Goal: Transaction & Acquisition: Obtain resource

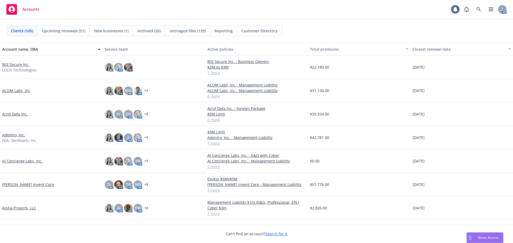
click at [13, 63] on link "802 Secure Inc." at bounding box center [15, 65] width 27 height 6
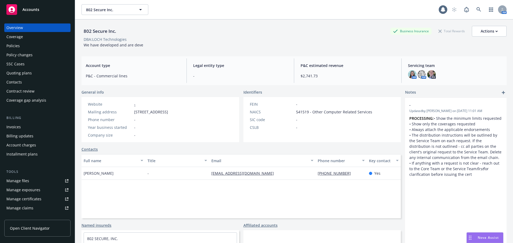
click at [22, 182] on div "Manage files" at bounding box center [17, 181] width 23 height 9
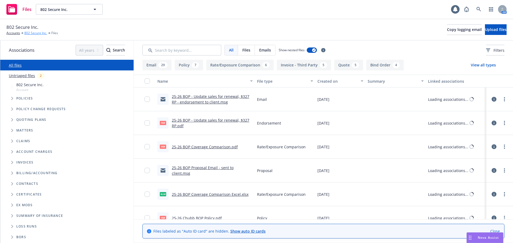
click at [38, 34] on link "802 Secure Inc." at bounding box center [35, 33] width 23 height 5
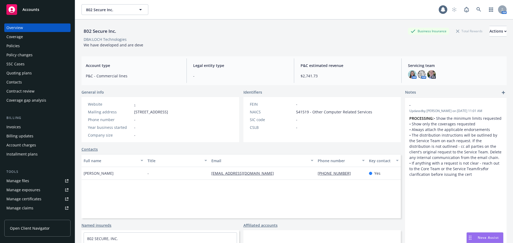
click at [41, 186] on div "Manage files Manage exposures Manage certificates Manage claims Manage BORs Sum…" at bounding box center [37, 204] width 66 height 54
click at [39, 184] on link "Manage files" at bounding box center [37, 181] width 66 height 9
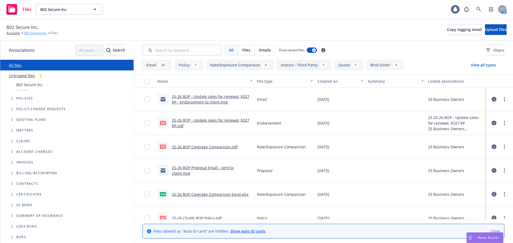
click at [35, 34] on link "802 Secure Inc." at bounding box center [35, 33] width 23 height 5
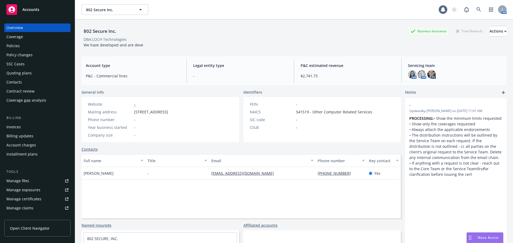
click at [38, 180] on link "Manage files" at bounding box center [37, 181] width 66 height 9
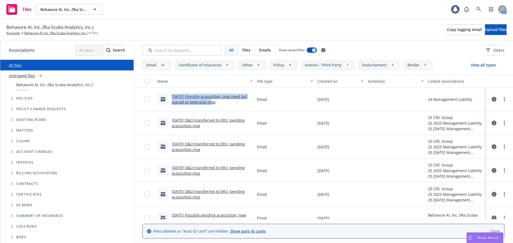
drag, startPoint x: 170, startPoint y: 97, endPoint x: 206, endPoint y: 107, distance: 37.1
click at [206, 107] on div "[DATE] Possible acquisition; may need tail placed or extension.msg" at bounding box center [205, 100] width 100 height 24
copy link "[DATE] Possible acquisition; may need tail placed or extension"
click at [496, 31] on span "Upload files" at bounding box center [496, 29] width 22 height 5
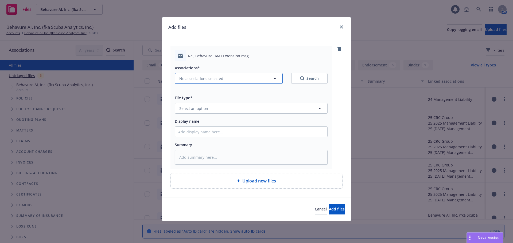
click at [218, 82] on button "No associations selected" at bounding box center [229, 78] width 108 height 11
type textarea "x"
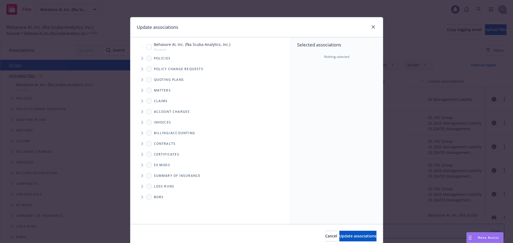
click at [146, 46] on input "Tree Example" at bounding box center [148, 46] width 5 height 5
checkbox input "true"
click at [347, 237] on span "Update associations" at bounding box center [357, 236] width 37 height 5
type textarea "x"
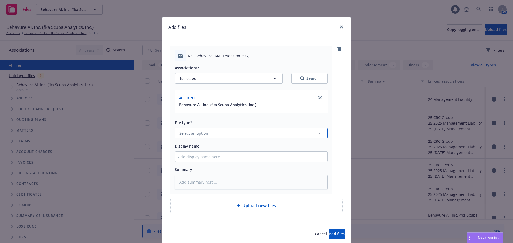
click at [190, 135] on span "Select an option" at bounding box center [193, 134] width 29 height 6
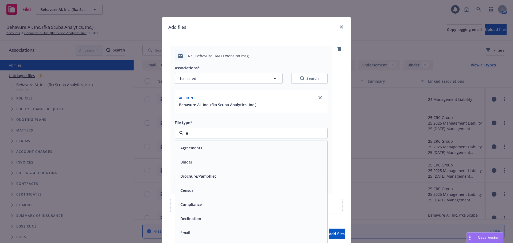
type input "em"
click at [192, 164] on div "Email" at bounding box center [251, 162] width 146 height 8
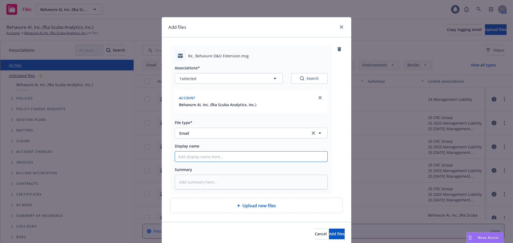
click at [198, 158] on input "Display name" at bounding box center [251, 157] width 152 height 10
paste input "08/11/25 Possible acquisition; may need tail placed or extension"
type textarea "x"
type input "08/11/25 Possible acquisition; may need tail placed or extension"
click at [186, 157] on input "08/11/25 Possible acquisition; may need tail placed or extension" at bounding box center [251, 157] width 152 height 10
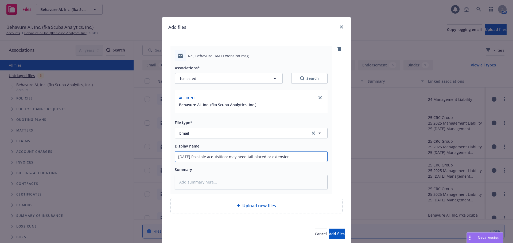
type textarea "x"
type input "08/1/25 Possible acquisition; may need tail placed or extension"
type textarea "x"
type input "08/13/25 Possible acquisition; may need tail placed or extension"
click at [330, 234] on span "Add files" at bounding box center [337, 234] width 16 height 5
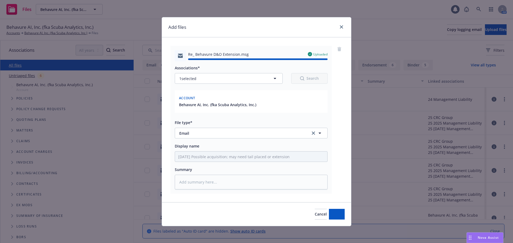
type textarea "x"
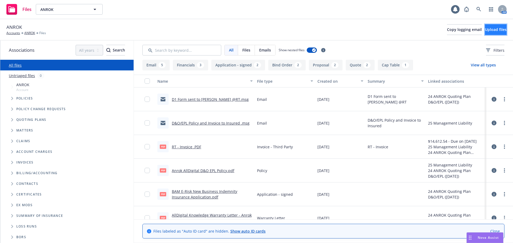
click at [488, 31] on span "Upload files" at bounding box center [496, 29] width 22 height 5
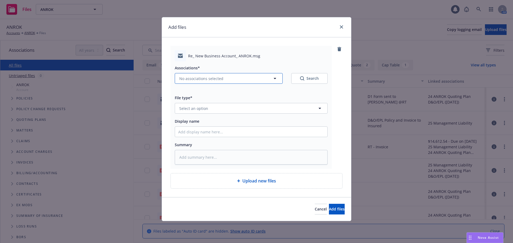
click at [212, 81] on span "No associations selected" at bounding box center [201, 79] width 44 height 6
type textarea "x"
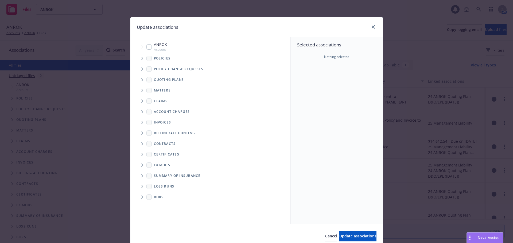
click at [146, 49] on input "Tree Example" at bounding box center [148, 46] width 5 height 5
checkbox input "true"
click at [361, 234] on span "Update associations" at bounding box center [357, 236] width 37 height 5
type textarea "x"
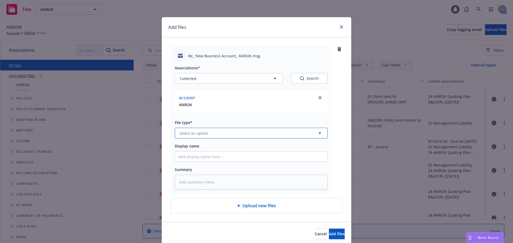
click at [234, 131] on button "Select an option" at bounding box center [251, 133] width 153 height 11
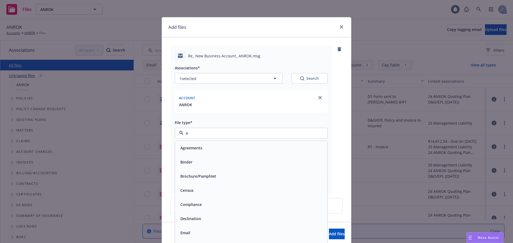
type input "em"
click at [212, 158] on div "Email" at bounding box center [251, 162] width 146 height 8
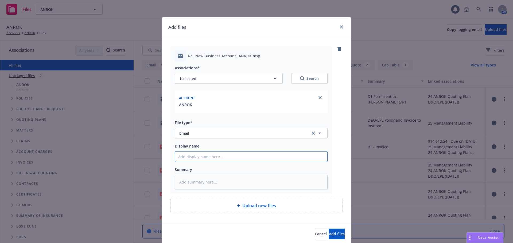
click at [212, 154] on input "Display name" at bounding box center [251, 157] width 152 height 10
type textarea "x"
type input "0"
type textarea "x"
type input "08"
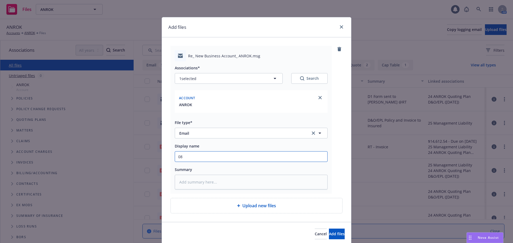
type textarea "x"
type input "08/"
type textarea "x"
type input "08/1"
type textarea "x"
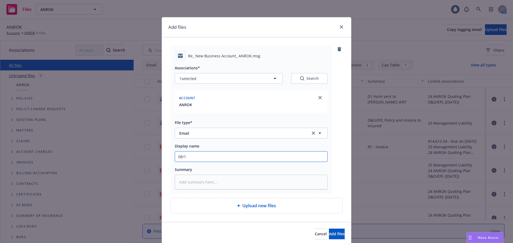
type input "08/14"
type textarea "x"
type input "08/14/"
type textarea "x"
type input "08/14/2"
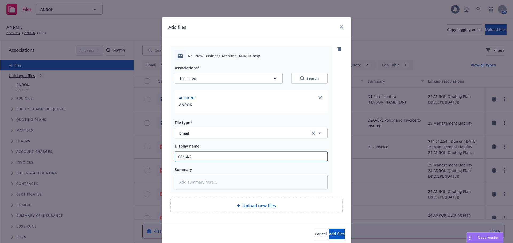
type textarea "x"
type input "08/14/25"
type textarea "x"
type input "08/14/25"
type textarea "x"
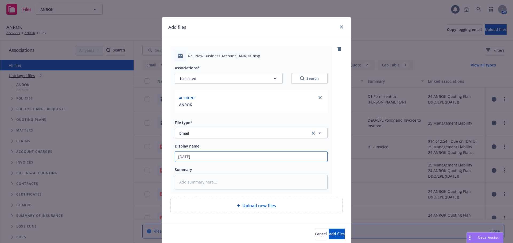
type input "08/14/25 P"
type textarea "x"
type input "08/14/25 P&"
type textarea "x"
type input "08/14/25 P&C"
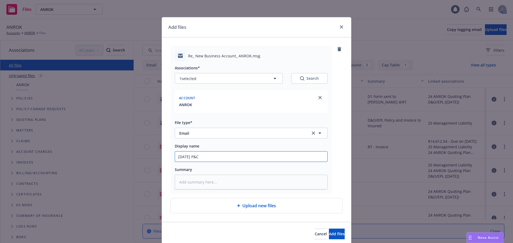
type textarea "x"
type input "08/14/25 P&C"
type textarea "x"
type input "08/14/25 P&C a"
type textarea "x"
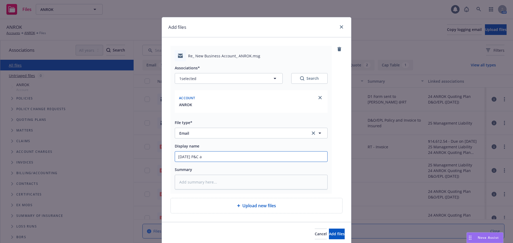
type input "08/14/25 P&C"
type textarea "x"
type input "08/14/25 P&C"
type textarea "x"
type input "08/14/25 P&"
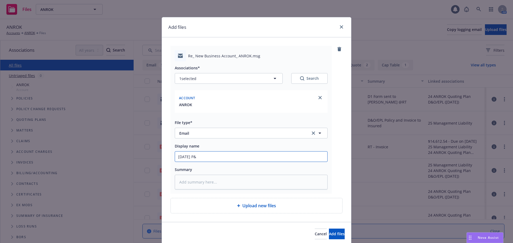
type textarea "x"
type input "08/14/25 P"
type textarea "x"
type input "08/14/25"
type textarea "x"
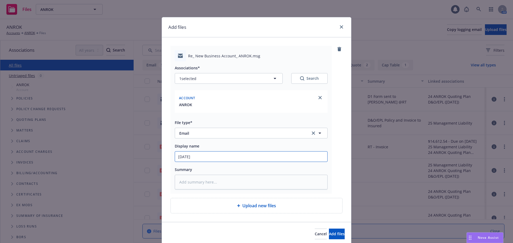
type input "08/14/25 P"
type textarea "x"
type input "08/14/25 P&"
type textarea "x"
type input "08/14/25 P&C"
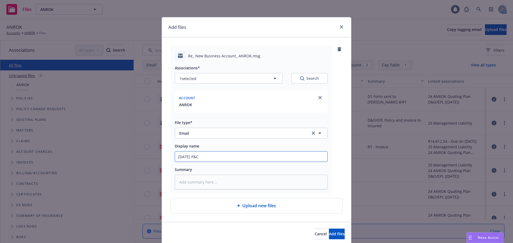
type textarea "x"
type input "08/14/25 P&C"
type textarea "x"
type input "08/14/25 P&C n"
type textarea "x"
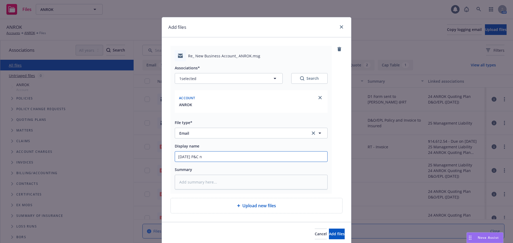
type input "08/14/25 P&C ne"
type textarea "x"
type input "08/14/25 P&C new"
type textarea "x"
type input "08/14/25 P&C new"
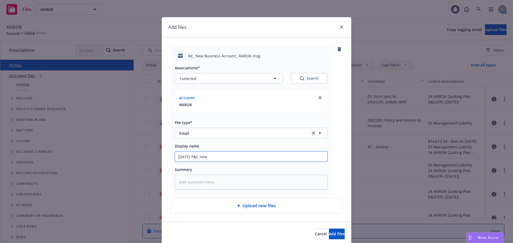
type textarea "x"
type input "08/14/25 P&C new b"
type textarea "x"
type input "08/14/25 P&C new bi"
type textarea "x"
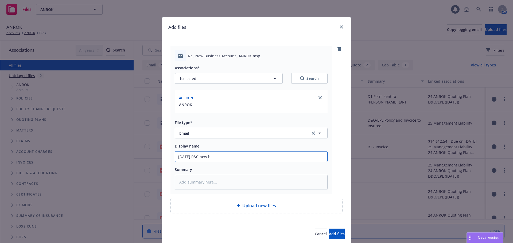
type input "08/14/25 P&C new bis"
type textarea "x"
type input "08/14/25 P&C new bis"
type textarea "x"
type input "08/14/25 P&C new bis"
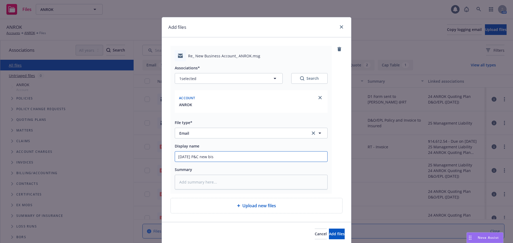
type textarea "x"
type input "08/14/25 P&C new bisz"
type textarea "x"
type input "08/14/25 P&C new bisz a"
type textarea "x"
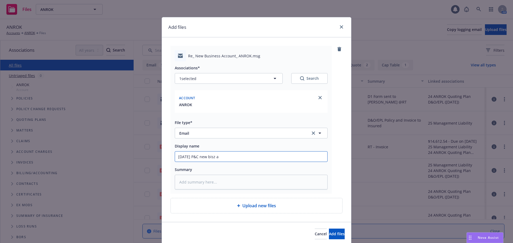
type input "08/14/25 P&C new bisz as"
type textarea "x"
type input "08/14/25 P&C new bisz ass"
type textarea "x"
type input "08/14/25 P&C new bisz assi"
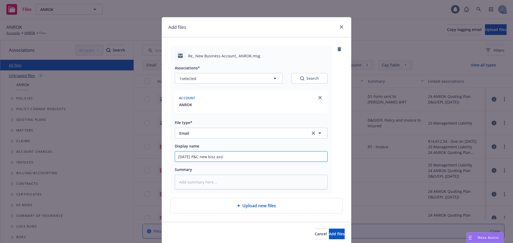
type textarea "x"
type input "08/14/25 P&C new bisz assig"
type textarea "x"
type input "08/14/25 P&C new bisz assign"
type textarea "x"
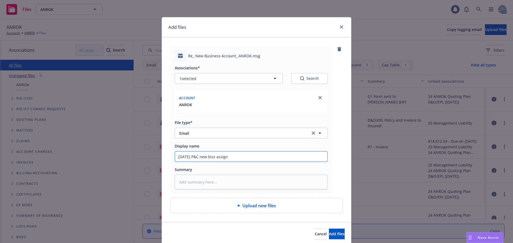
type input "08/14/25 P&C new bisz assigne"
type textarea "x"
type input "08/14/25 P&C new bisz assigned"
type textarea "x"
type input "08/14/25 P&C new bisz assigned t"
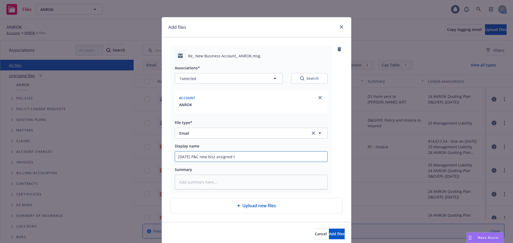
type textarea "x"
type input "08/14/25 P&C new bisz assigned to"
type textarea "x"
type input "08/14/25 P&C new bisz assigned to"
type textarea "x"
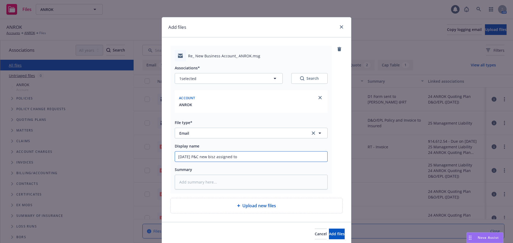
type input "08/14/25 P&C new bisz assigned to E"
type textarea "x"
type input "08/14/25 P&C new bisz assigned to ER"
type textarea "x"
type input "08/14/25 P&C new bisz assigned to ERU"
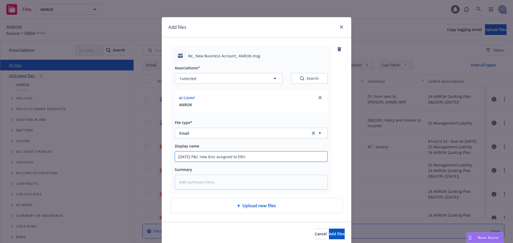
click at [214, 157] on input "08/14/25 P&C new bisz assigned to ERU" at bounding box center [251, 157] width 152 height 10
type textarea "x"
click at [258, 161] on input "08/14/25 P&C new biz assigned to ERU" at bounding box center [251, 157] width 152 height 10
drag, startPoint x: 262, startPoint y: 158, endPoint x: 146, endPoint y: 154, distance: 116.3
click at [146, 154] on div "Add files Re_ New Business Account_ ANROK.msg Associations* 1 selected Search A…" at bounding box center [256, 121] width 513 height 243
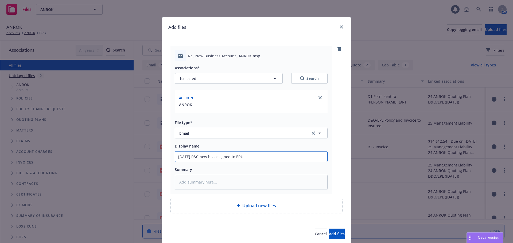
click at [278, 158] on input "08/14/25 P&C new biz assigned to ERU" at bounding box center [251, 157] width 152 height 10
type input "08/14/25 P&C new biz assigned to ERU"
click at [329, 237] on button "Add files" at bounding box center [337, 234] width 16 height 11
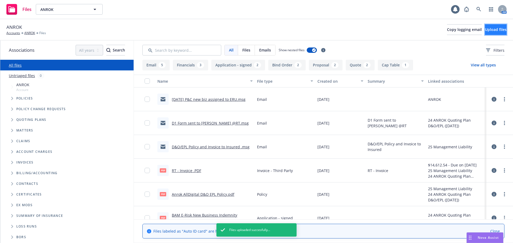
click at [487, 28] on span "Upload files" at bounding box center [496, 29] width 22 height 5
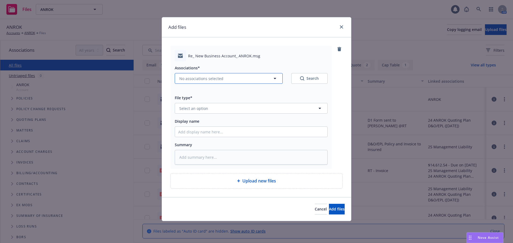
click at [221, 79] on span "No associations selected" at bounding box center [201, 79] width 44 height 6
type textarea "x"
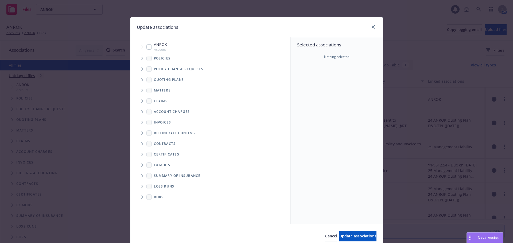
click at [149, 48] on input "Tree Example" at bounding box center [148, 46] width 5 height 5
checkbox input "true"
click at [343, 234] on span "Update associations" at bounding box center [357, 236] width 37 height 5
type textarea "x"
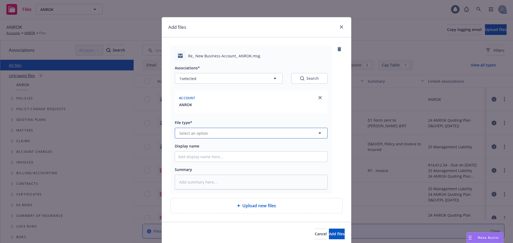
click at [211, 138] on button "Select an option" at bounding box center [251, 133] width 153 height 11
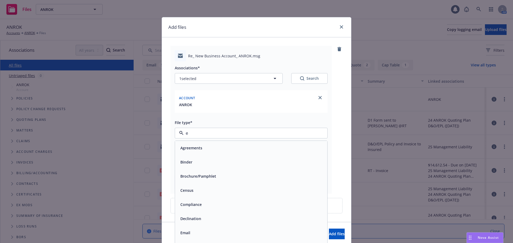
type input "em"
click at [204, 162] on div "Email" at bounding box center [251, 162] width 146 height 8
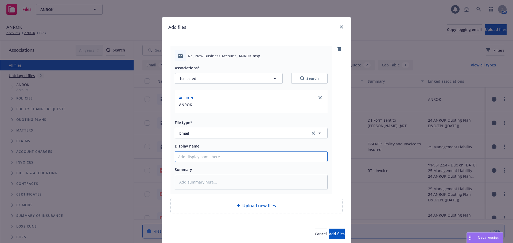
click at [208, 152] on input "Display name" at bounding box center [251, 157] width 152 height 10
paste input "08/14/25 P&C new biz assigned to ERU"
type textarea "x"
type input "08/14/25 P&C new biz assigned to ERU"
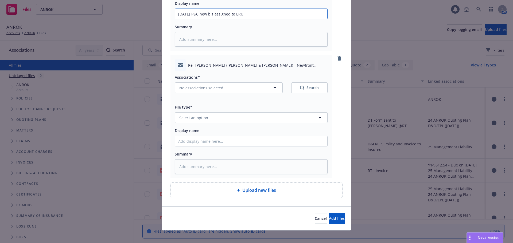
scroll to position [148, 0]
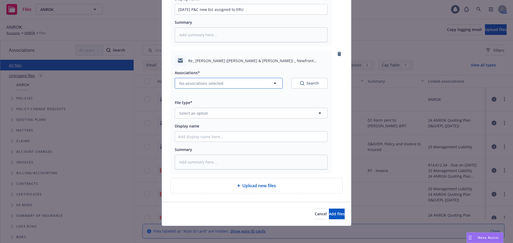
click at [199, 84] on span "No associations selected" at bounding box center [201, 84] width 44 height 6
type textarea "x"
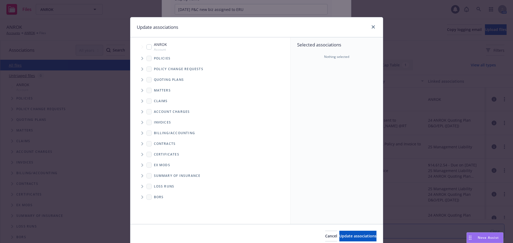
click at [147, 45] on input "Tree Example" at bounding box center [148, 46] width 5 height 5
checkbox input "true"
click at [339, 233] on button "Update associations" at bounding box center [357, 236] width 37 height 11
type textarea "x"
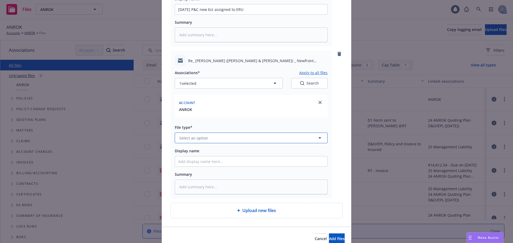
click at [209, 137] on button "Select an option" at bounding box center [251, 138] width 153 height 11
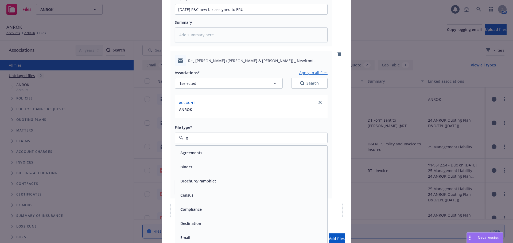
type input "em"
click at [200, 166] on div "Email" at bounding box center [251, 167] width 146 height 8
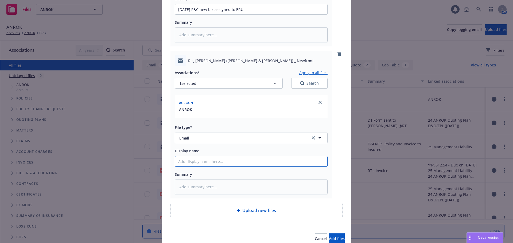
click at [200, 14] on input "Display name" at bounding box center [251, 9] width 152 height 10
paste input "08/14/25 P&C new biz assigned to ERU"
type textarea "x"
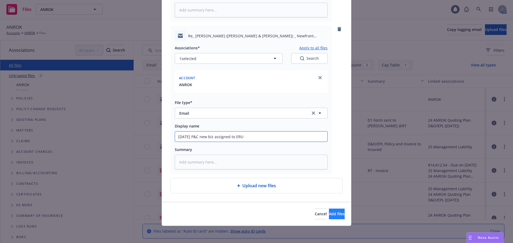
type input "08/14/25 P&C new biz assigned to ERU"
click at [329, 211] on button "Add files" at bounding box center [337, 214] width 16 height 11
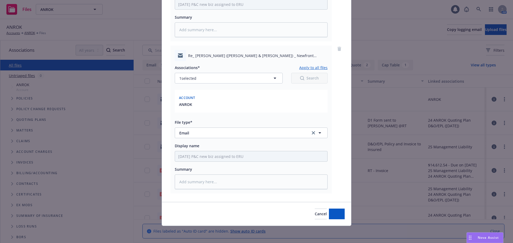
scroll to position [153, 0]
type textarea "x"
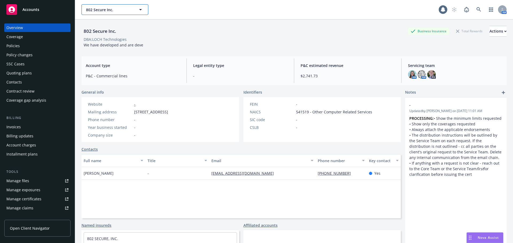
click at [104, 11] on span "802 Secure Inc." at bounding box center [109, 10] width 46 height 6
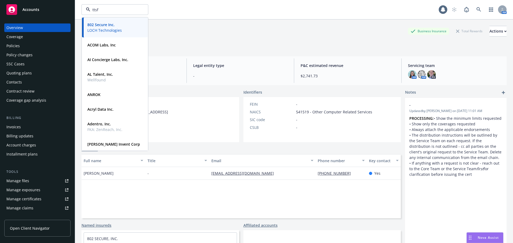
type input "ttsf"
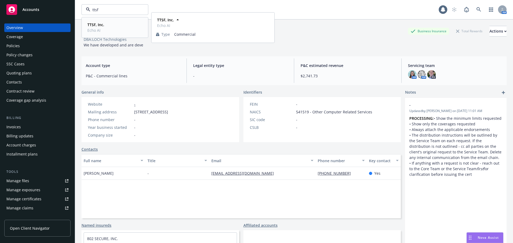
click at [97, 23] on strong "TTSF, Inc." at bounding box center [95, 24] width 17 height 5
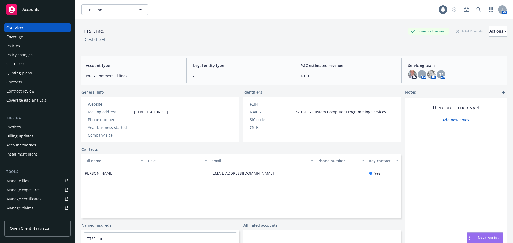
click at [21, 46] on div "Policies" at bounding box center [37, 46] width 62 height 9
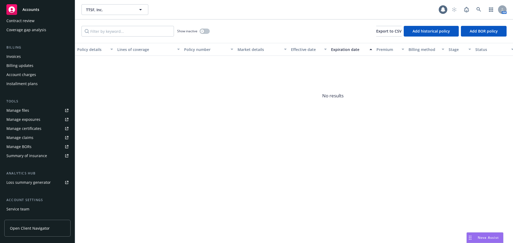
scroll to position [105, 0]
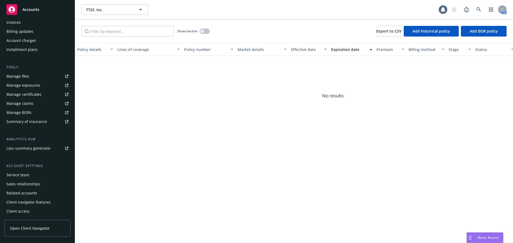
click at [25, 173] on div "Service team" at bounding box center [17, 175] width 23 height 9
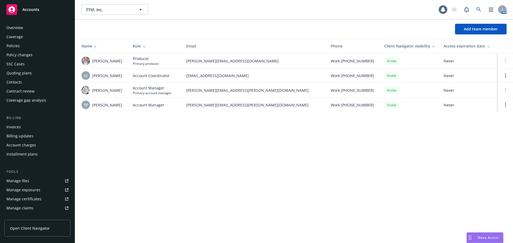
click at [30, 47] on div "Policies" at bounding box center [37, 46] width 62 height 9
